Goal: Information Seeking & Learning: Understand process/instructions

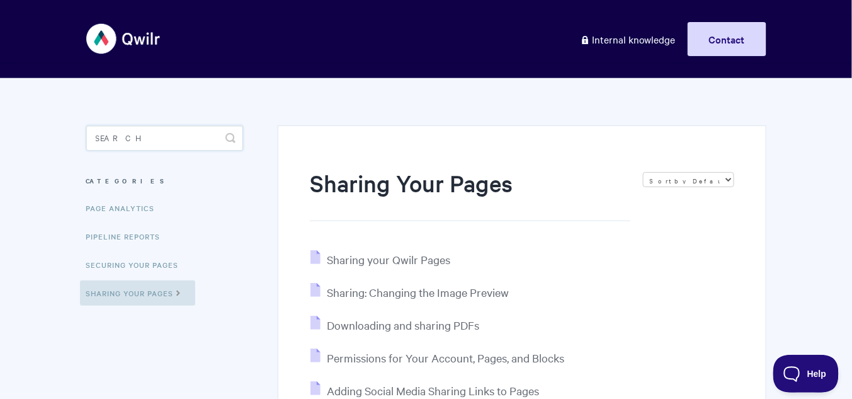
click at [107, 145] on input "Search" at bounding box center [164, 137] width 157 height 25
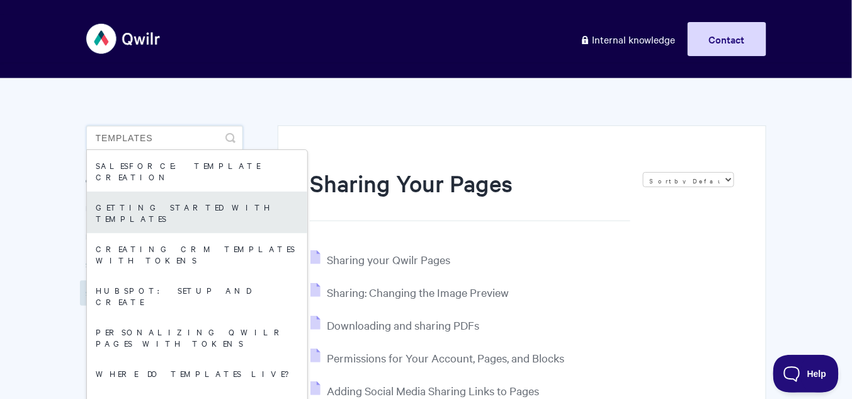
type input "templates"
click at [163, 200] on link "Getting started with Templates" at bounding box center [197, 212] width 220 height 42
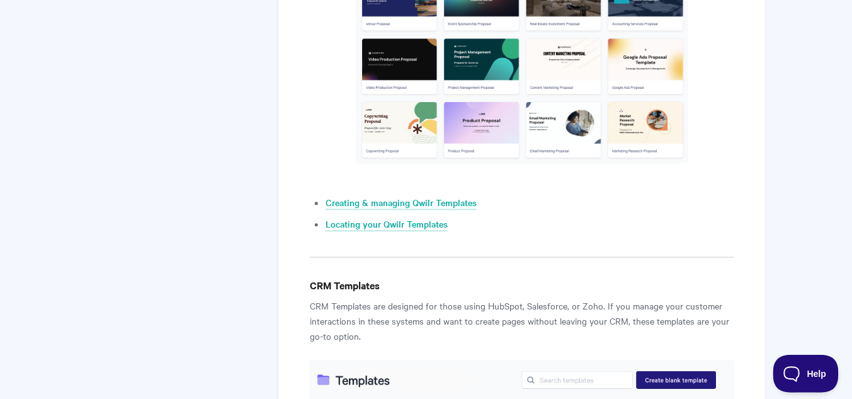
scroll to position [907, 0]
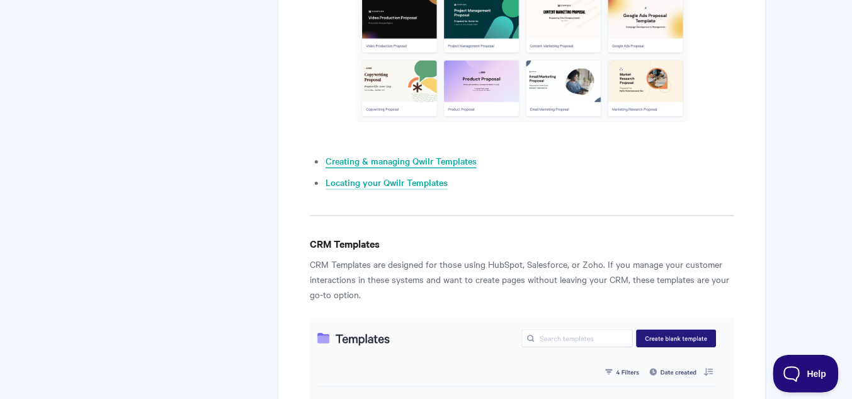
click at [409, 159] on link "Creating & managing Qwilr Templates" at bounding box center [401, 161] width 151 height 14
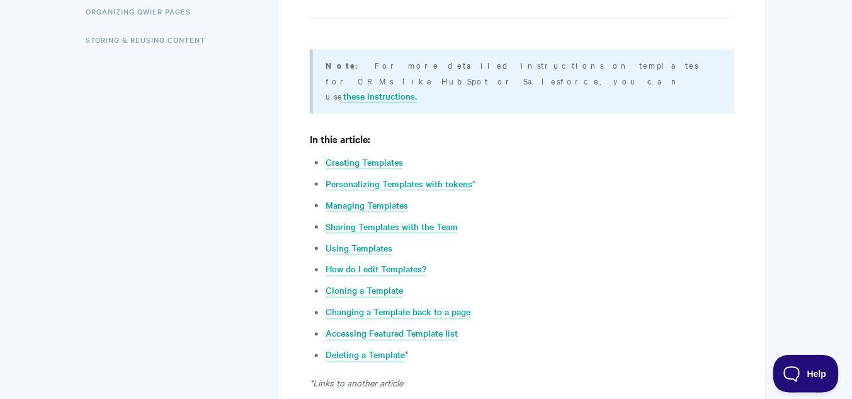
scroll to position [453, 0]
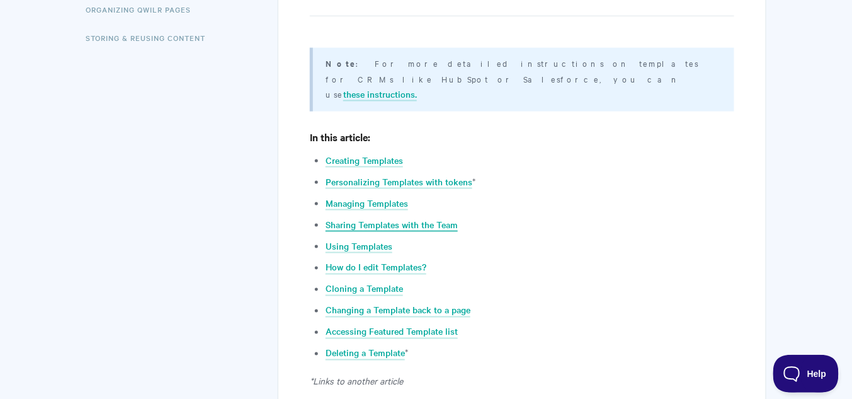
click at [414, 218] on link "Sharing Templates with the Team" at bounding box center [392, 225] width 132 height 14
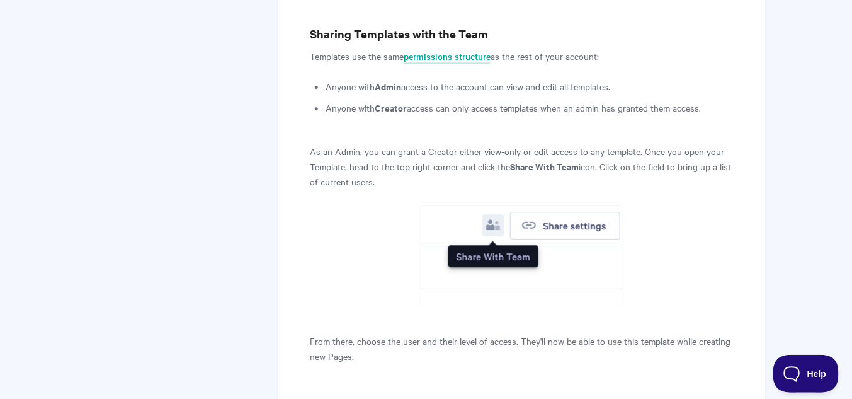
scroll to position [2474, 0]
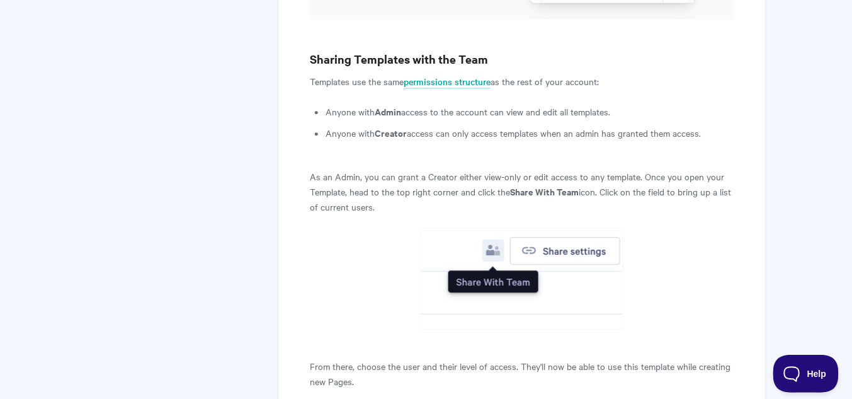
click at [364, 222] on article "Creating and managing Qwilr Templates View in Help Scout Templates are great ti…" at bounding box center [522, 309] width 424 height 5233
